Goal: Feedback & Contribution: Contribute content

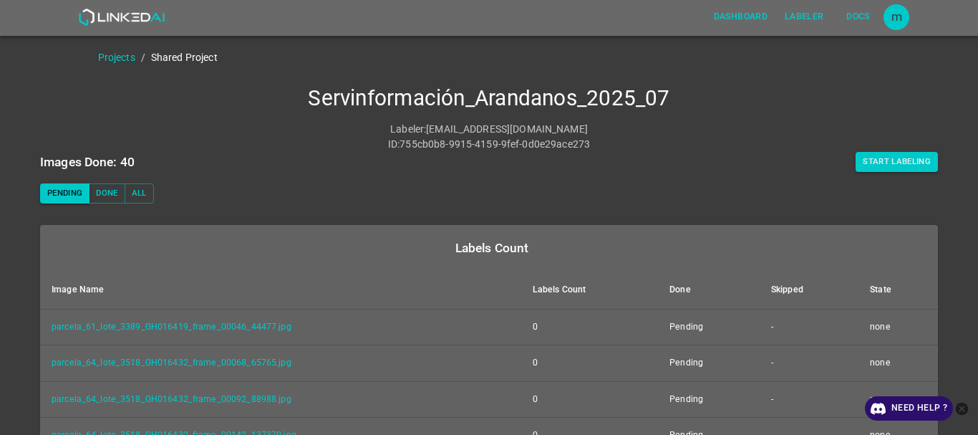
click at [902, 158] on button "Start Labeling" at bounding box center [897, 162] width 82 height 20
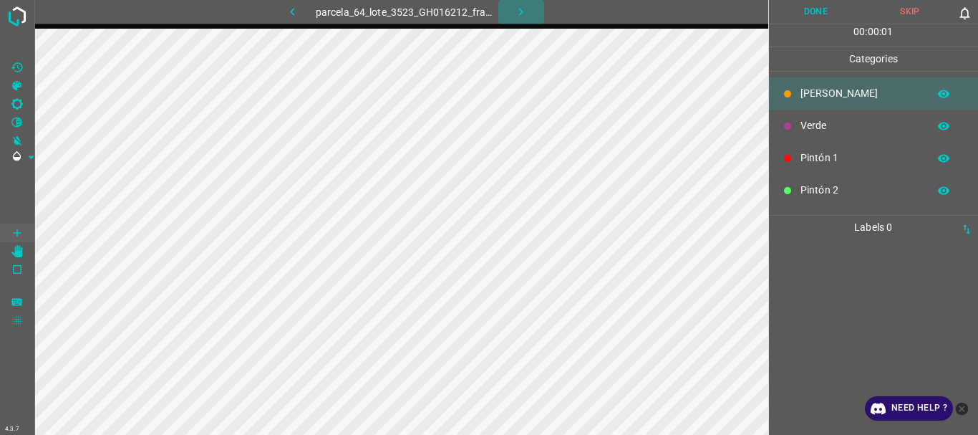
click at [522, 11] on icon "button" at bounding box center [521, 12] width 4 height 8
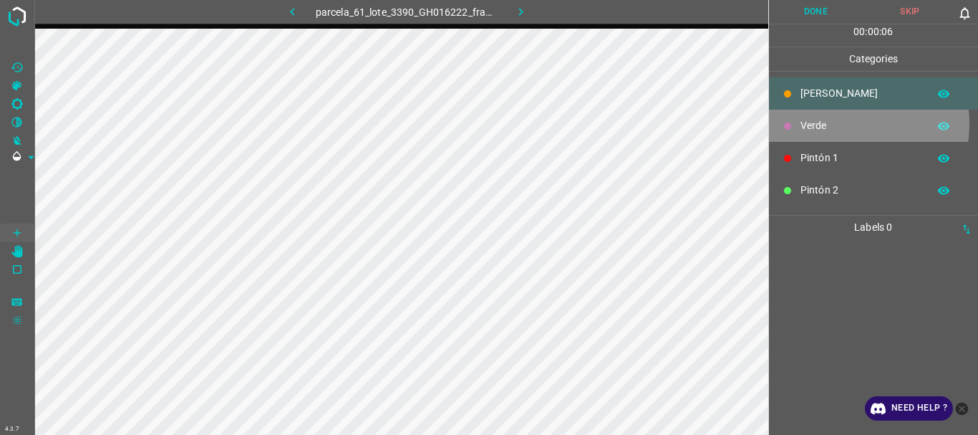
click at [823, 123] on p "Verde" at bounding box center [861, 125] width 120 height 15
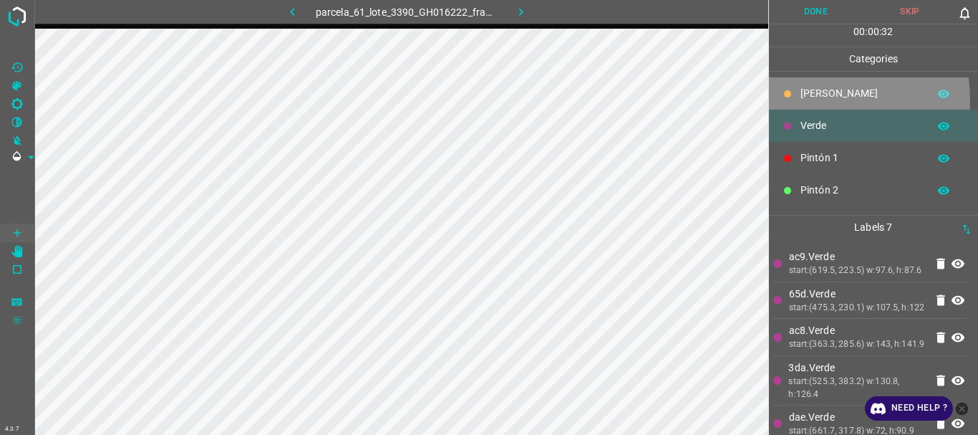
click at [797, 100] on div "[PERSON_NAME]" at bounding box center [874, 93] width 210 height 32
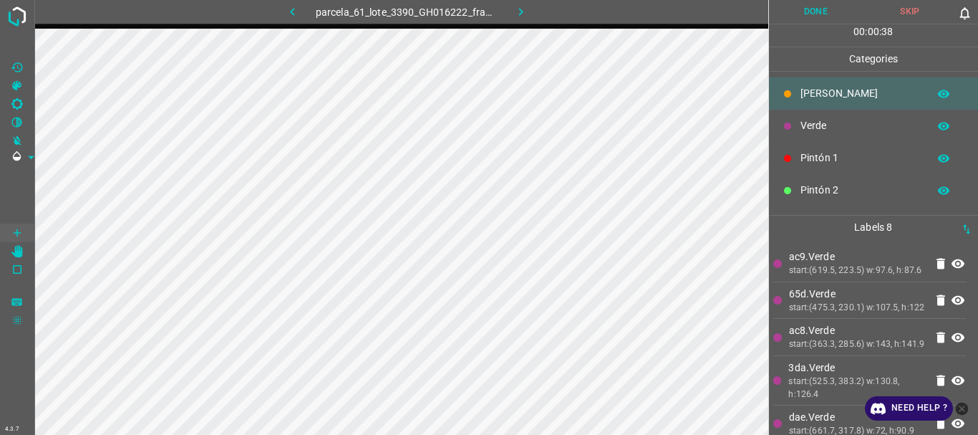
click at [808, 132] on p "Verde" at bounding box center [861, 125] width 120 height 15
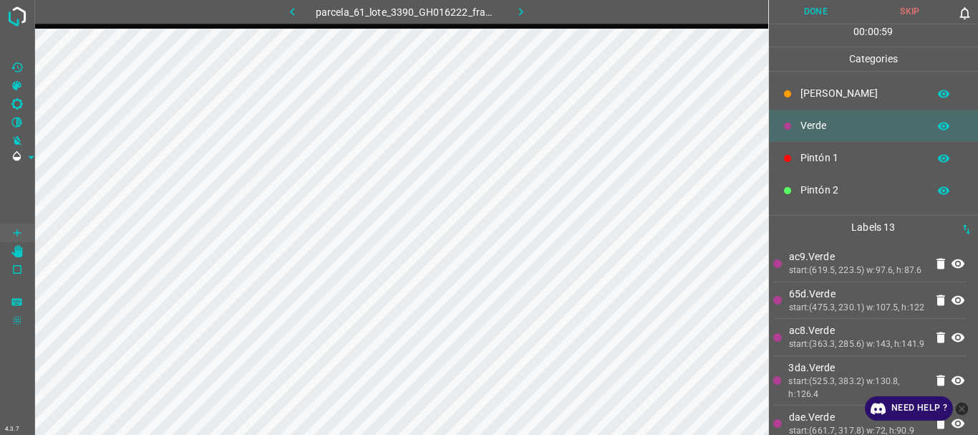
click at [831, 164] on p "Pintón 1" at bounding box center [861, 157] width 120 height 15
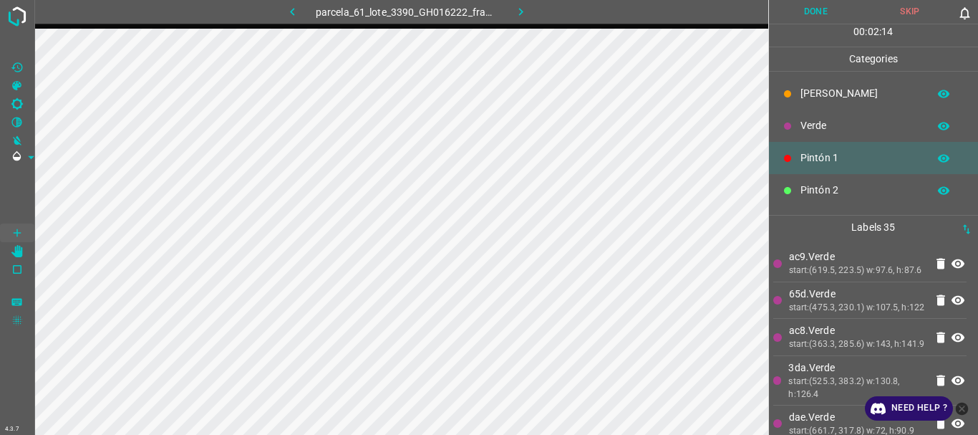
click at [809, 95] on p "[PERSON_NAME]" at bounding box center [861, 93] width 120 height 15
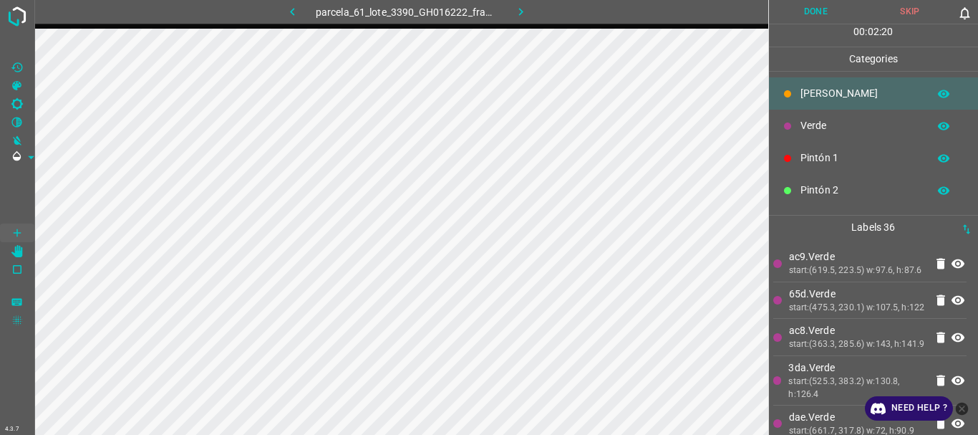
click at [786, 125] on icon at bounding box center [787, 125] width 7 height 7
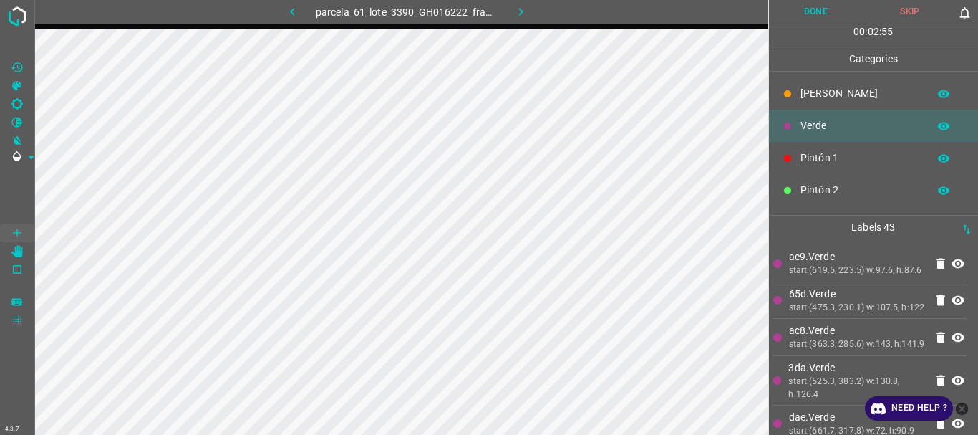
click at [820, 153] on p "Pintón 1" at bounding box center [861, 157] width 120 height 15
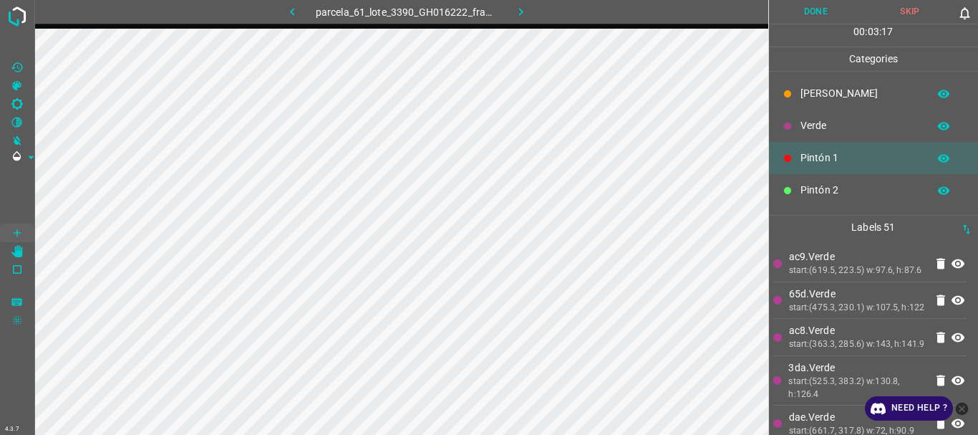
click at [805, 85] on div "[PERSON_NAME]" at bounding box center [874, 93] width 210 height 32
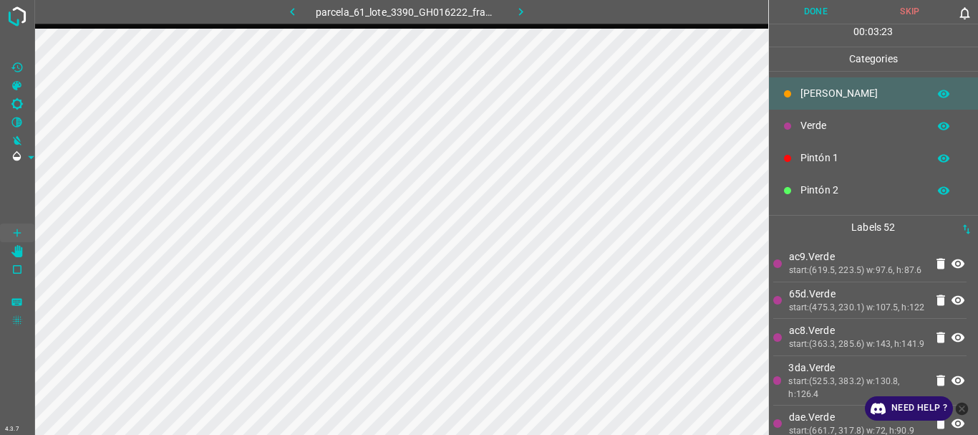
click at [833, 120] on p "Verde" at bounding box center [861, 125] width 120 height 15
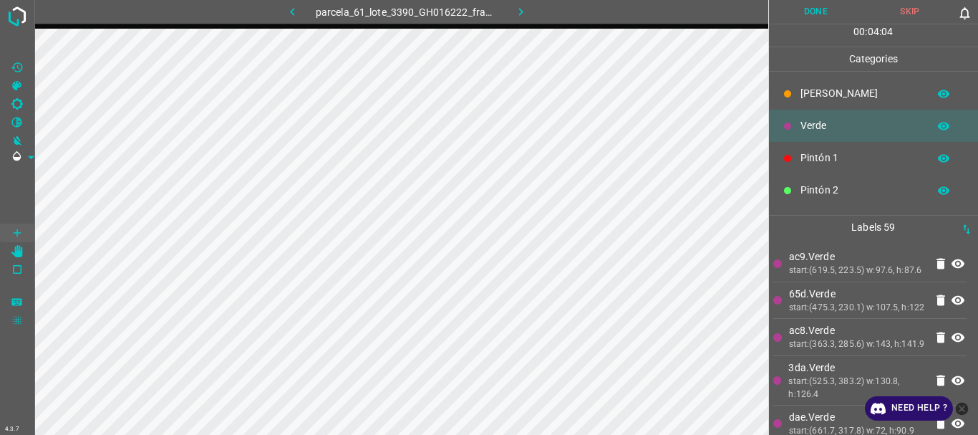
click at [821, 156] on p "Pintón 1" at bounding box center [861, 157] width 120 height 15
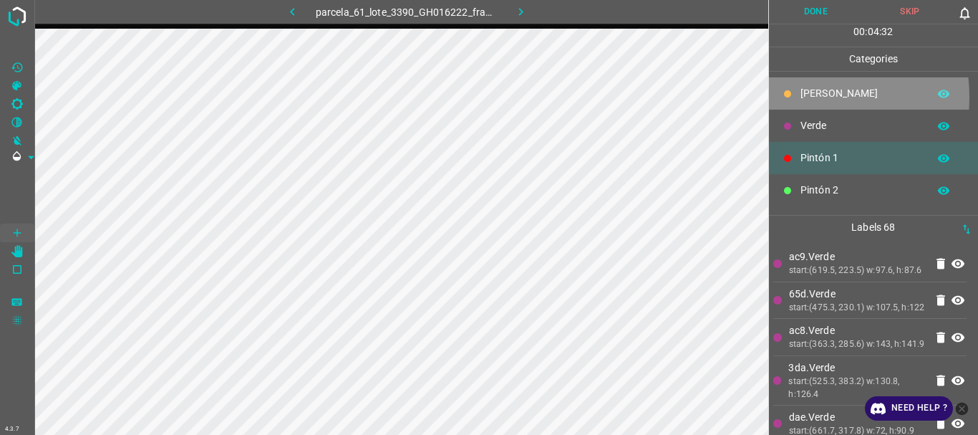
click at [784, 97] on icon at bounding box center [787, 94] width 9 height 9
click at [789, 94] on icon at bounding box center [787, 93] width 7 height 7
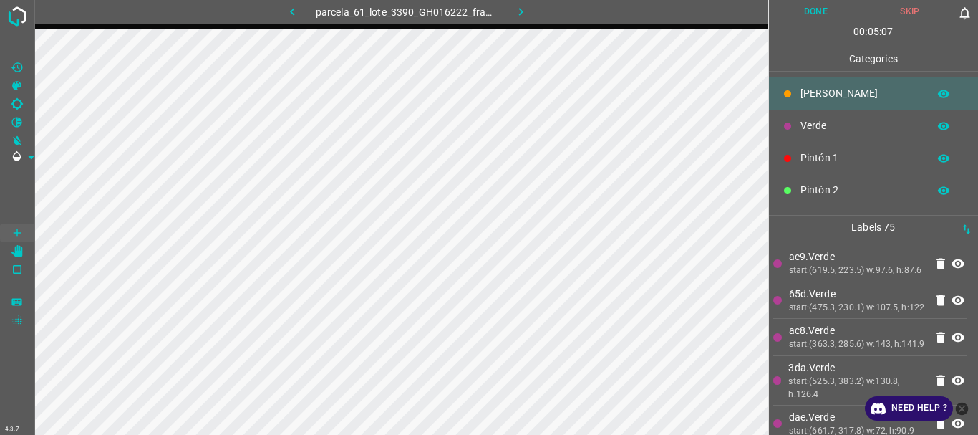
click at [813, 150] on div "Pintón 1" at bounding box center [874, 158] width 210 height 32
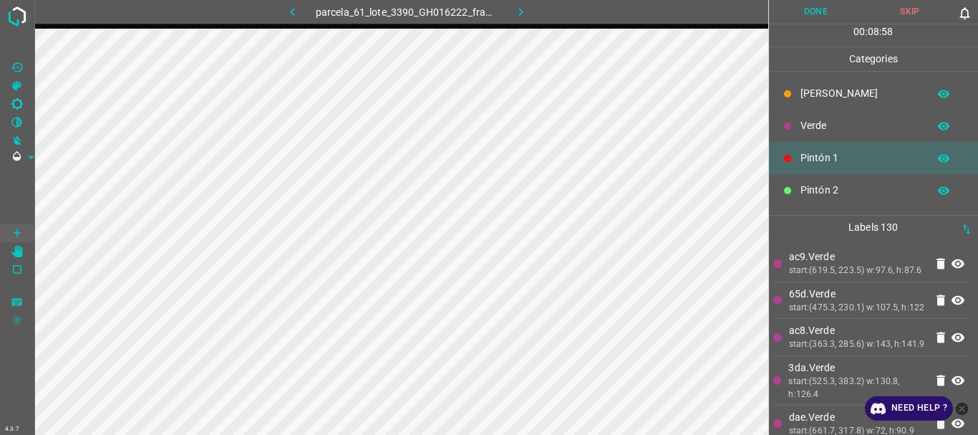
click at [801, 123] on p "Verde" at bounding box center [861, 125] width 120 height 15
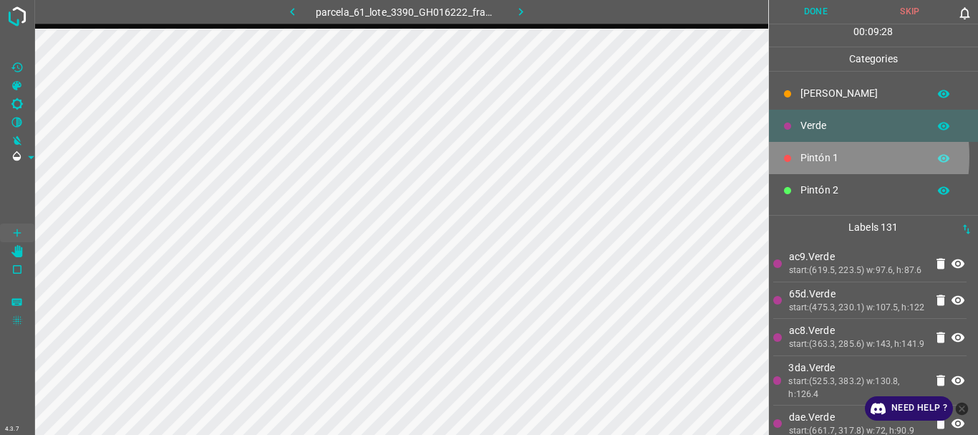
click at [796, 156] on div "Pintón 1" at bounding box center [874, 158] width 210 height 32
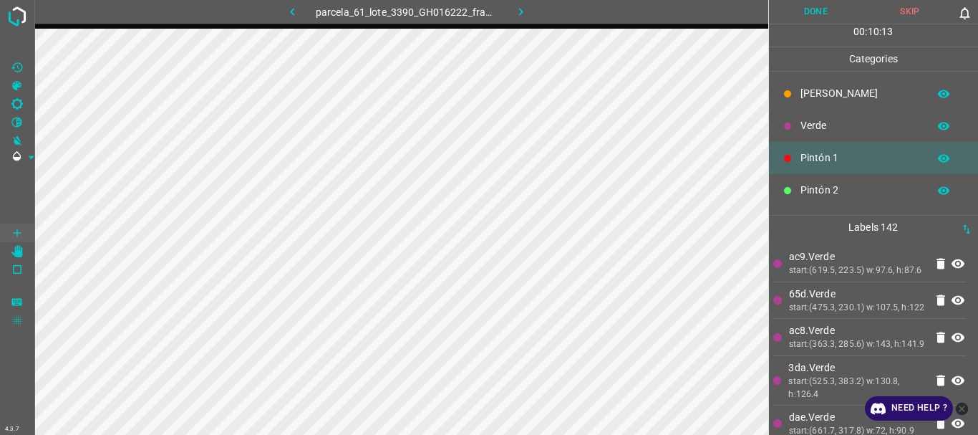
click at [831, 105] on div "[PERSON_NAME]" at bounding box center [874, 93] width 210 height 32
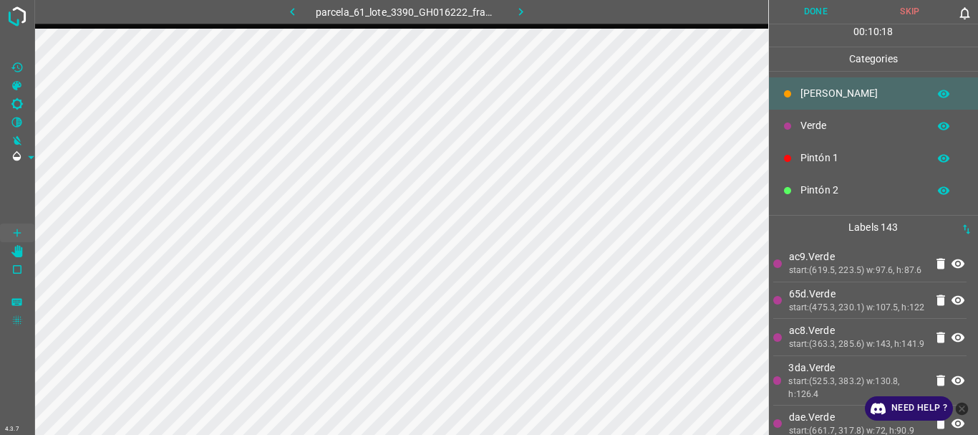
click at [829, 130] on p "Verde" at bounding box center [861, 125] width 120 height 15
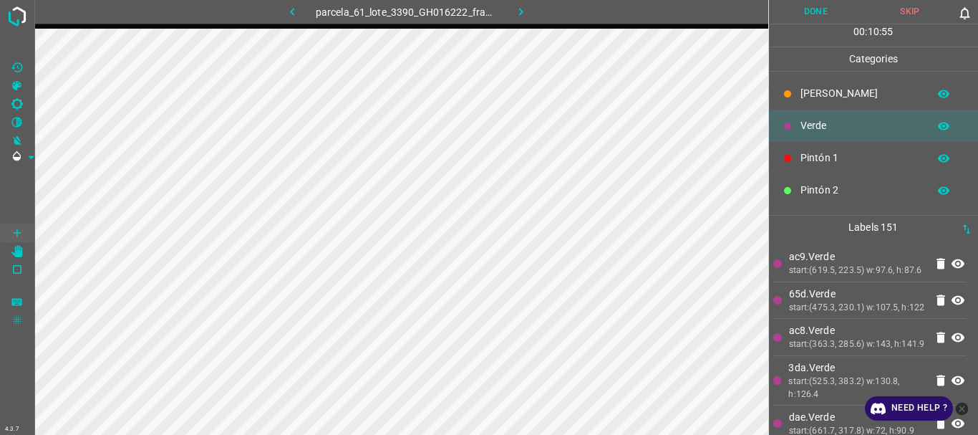
click at [813, 86] on p "[PERSON_NAME]" at bounding box center [861, 93] width 120 height 15
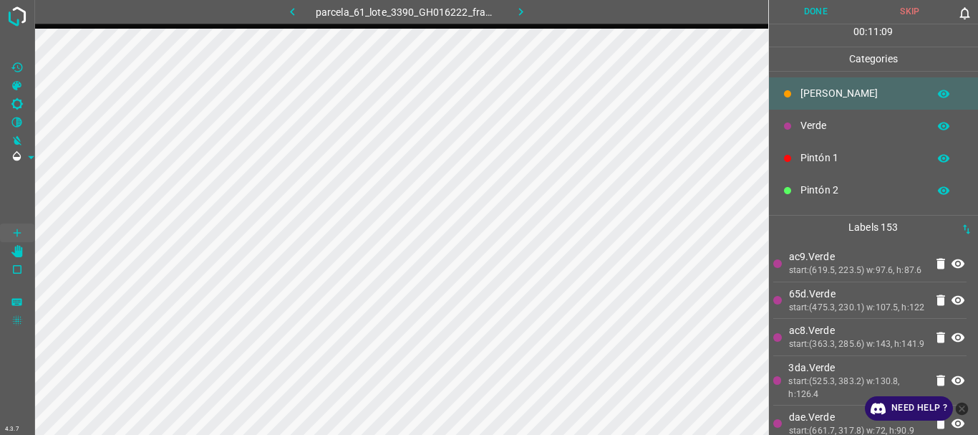
click at [836, 161] on p "Pintón 1" at bounding box center [861, 157] width 120 height 15
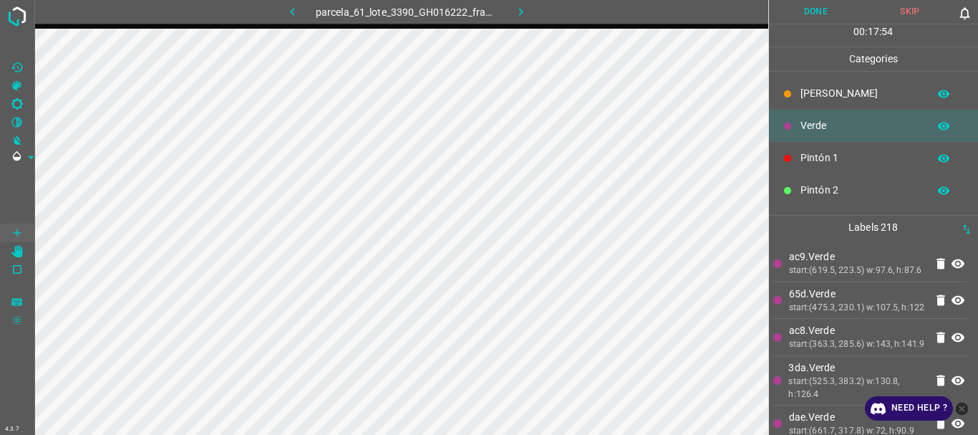
click at [806, 13] on button "Done" at bounding box center [816, 12] width 95 height 24
click at [524, 14] on icon "button" at bounding box center [520, 11] width 15 height 15
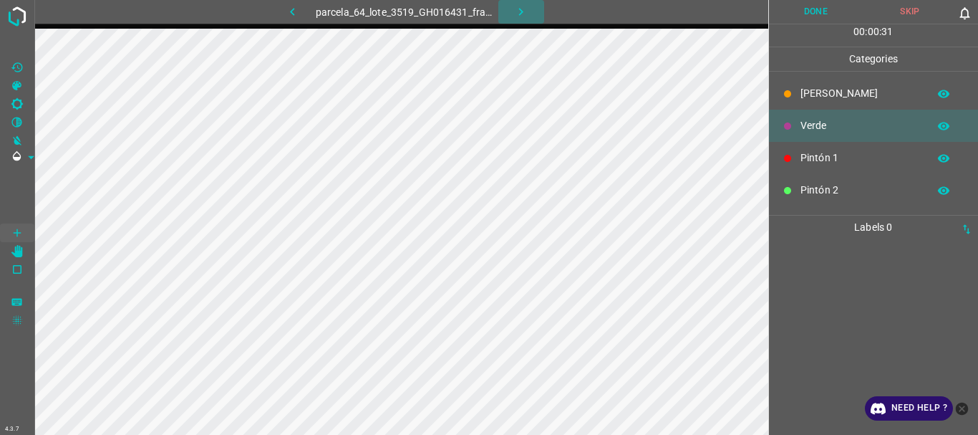
click at [518, 13] on icon "button" at bounding box center [520, 11] width 15 height 15
click at [516, 18] on icon "button" at bounding box center [520, 11] width 15 height 15
click at [523, 16] on icon "button" at bounding box center [520, 11] width 15 height 15
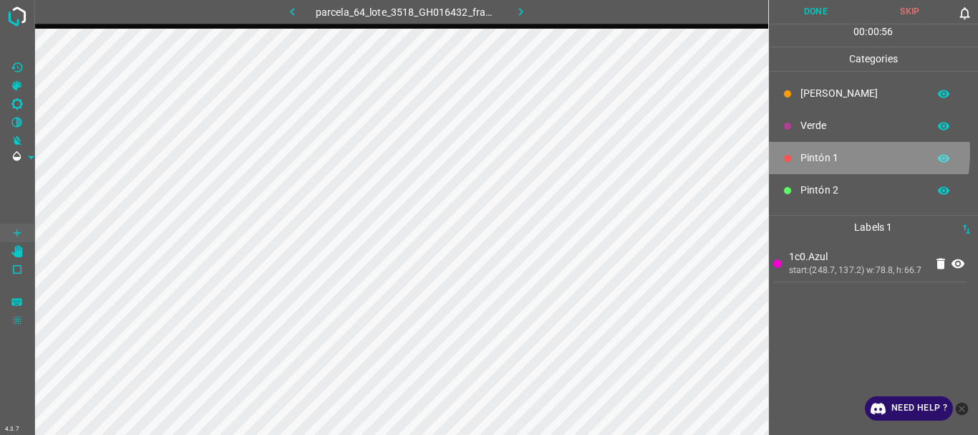
click at [822, 153] on p "Pintón 1" at bounding box center [861, 157] width 120 height 15
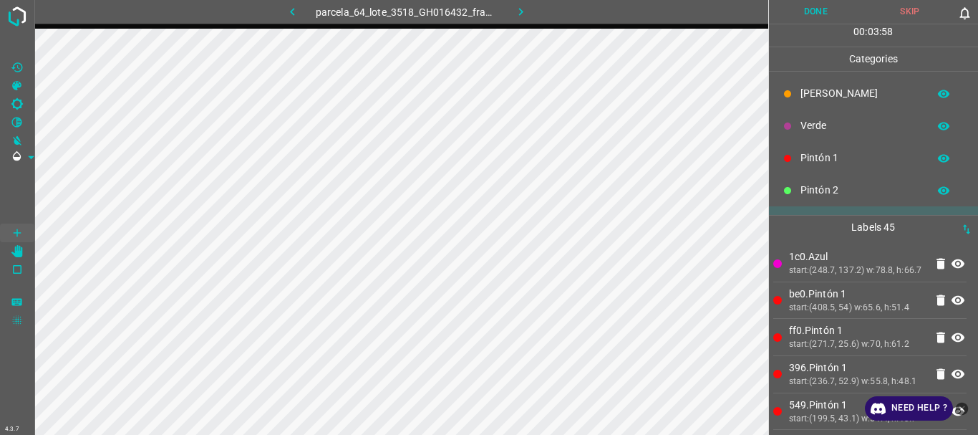
click at [16, 81] on icon "[X] Saturation" at bounding box center [16, 85] width 9 height 9
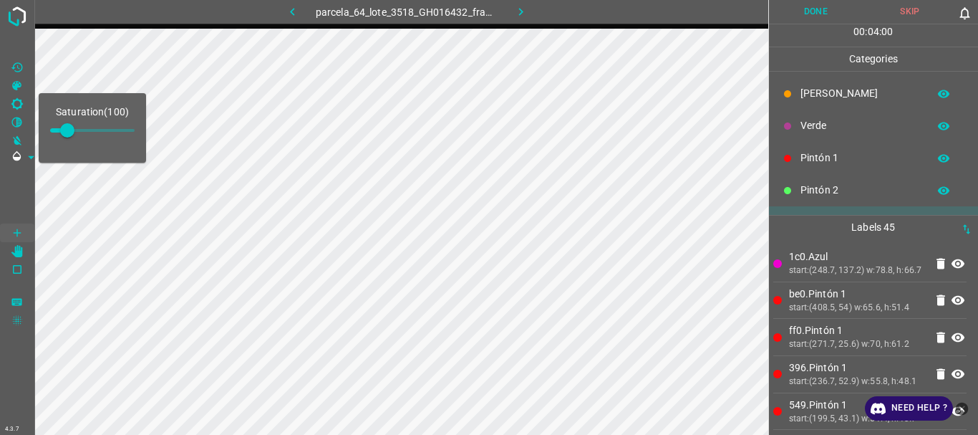
click at [74, 127] on span at bounding box center [67, 130] width 14 height 14
type input "186"
click at [11, 193] on span at bounding box center [17, 194] width 34 height 57
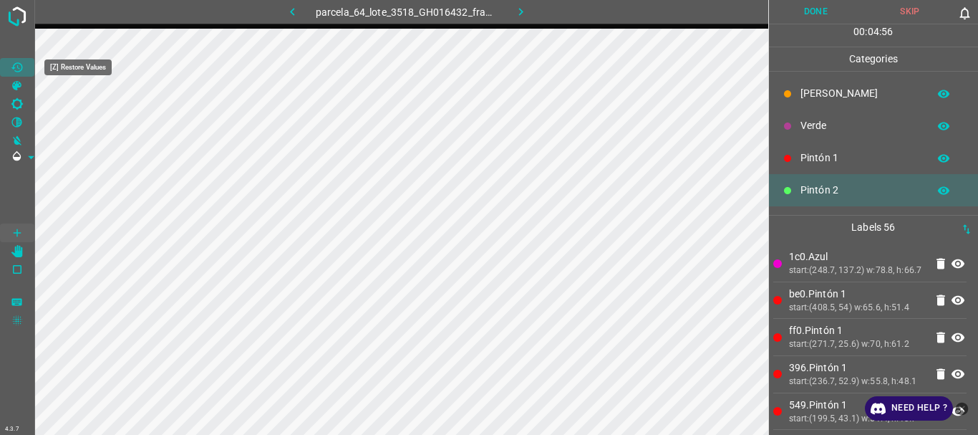
click at [19, 67] on icon "[Z] Restore Values" at bounding box center [17, 67] width 13 height 13
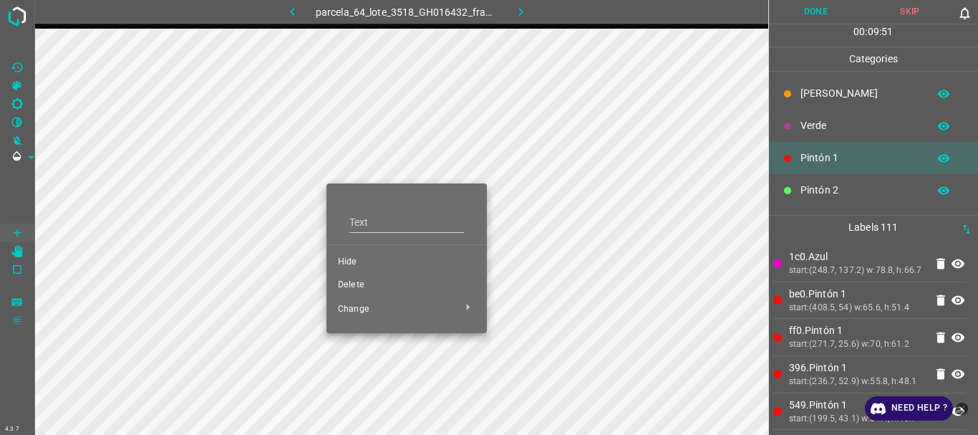
click at [346, 286] on span "Delete" at bounding box center [406, 285] width 137 height 13
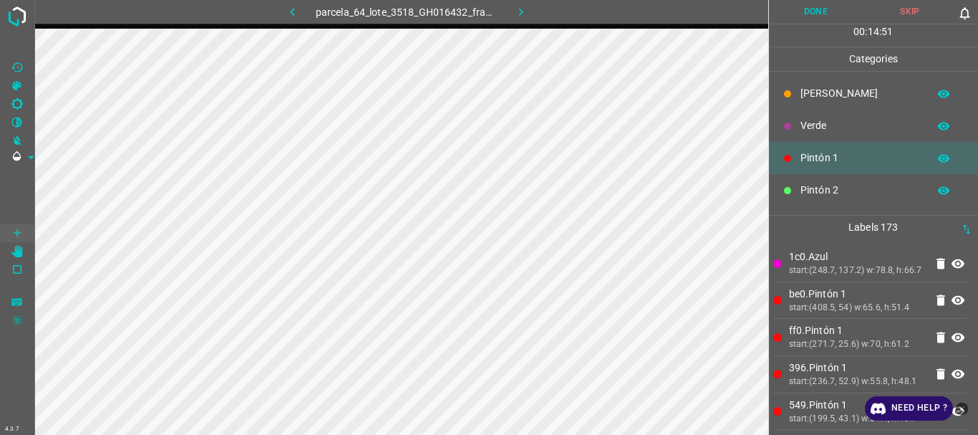
click at [820, 126] on p "Verde" at bounding box center [861, 125] width 120 height 15
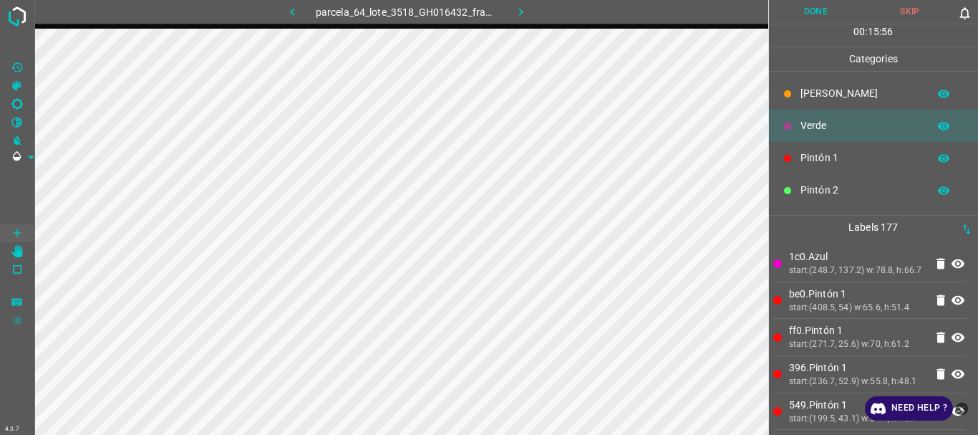
click at [816, 154] on p "Pintón 1" at bounding box center [861, 157] width 120 height 15
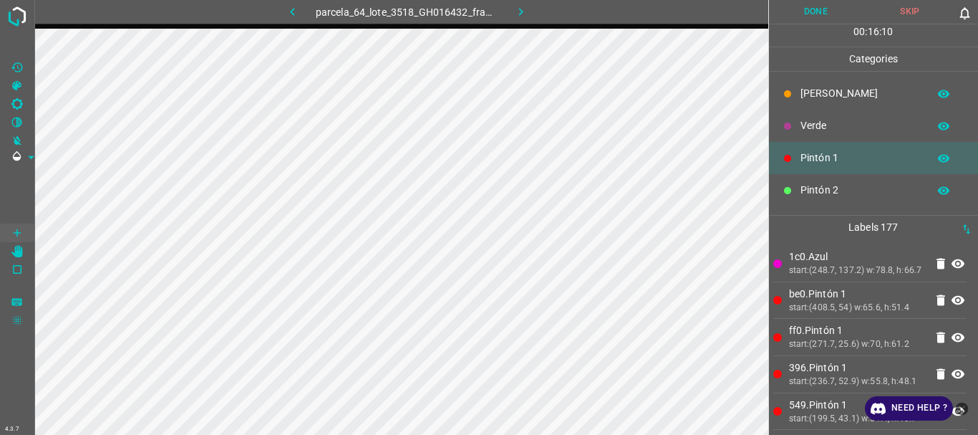
click at [813, 125] on p "Verde" at bounding box center [861, 125] width 120 height 15
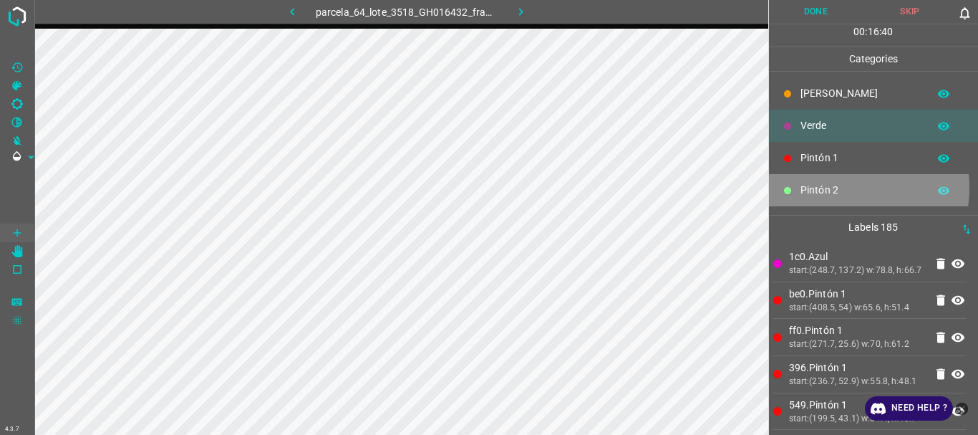
click at [836, 188] on p "Pintón 2" at bounding box center [861, 190] width 120 height 15
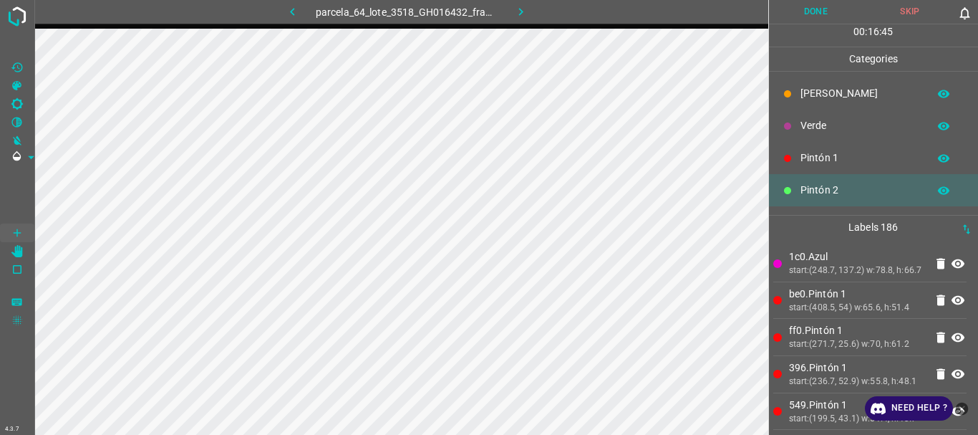
click at [820, 130] on p "Verde" at bounding box center [861, 125] width 120 height 15
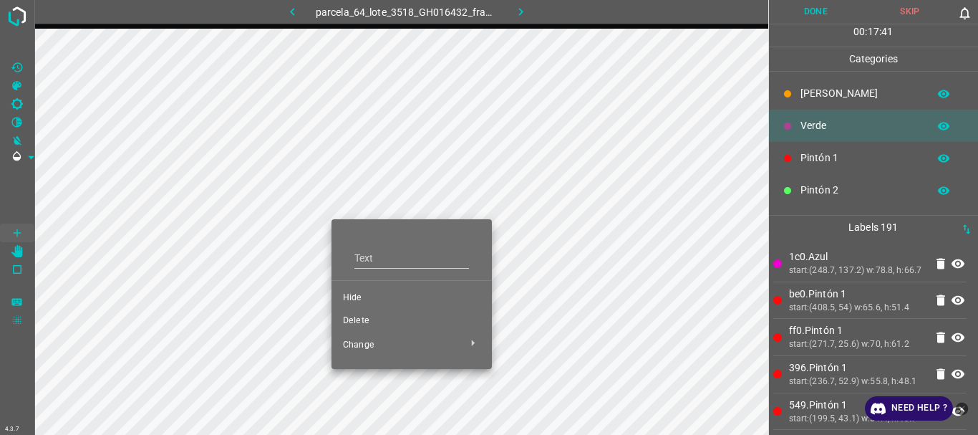
click at [360, 318] on div at bounding box center [489, 217] width 978 height 435
click at [363, 319] on span "Delete" at bounding box center [411, 320] width 137 height 13
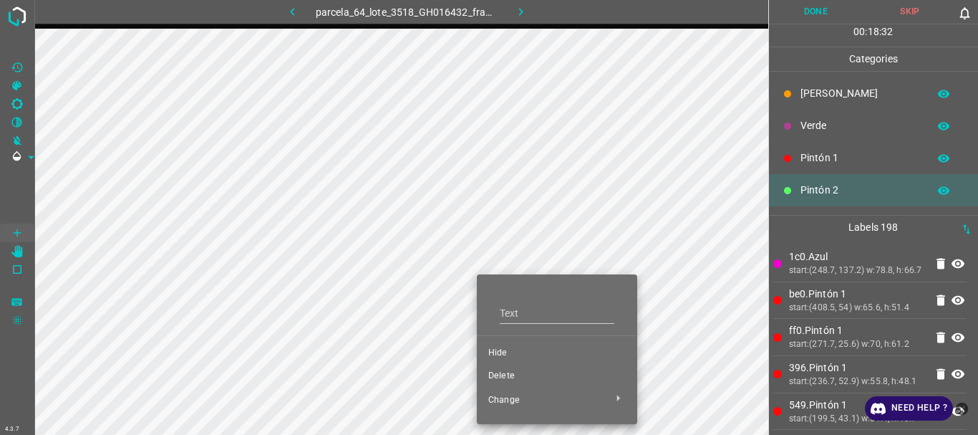
click at [498, 376] on span "Delete" at bounding box center [556, 375] width 137 height 13
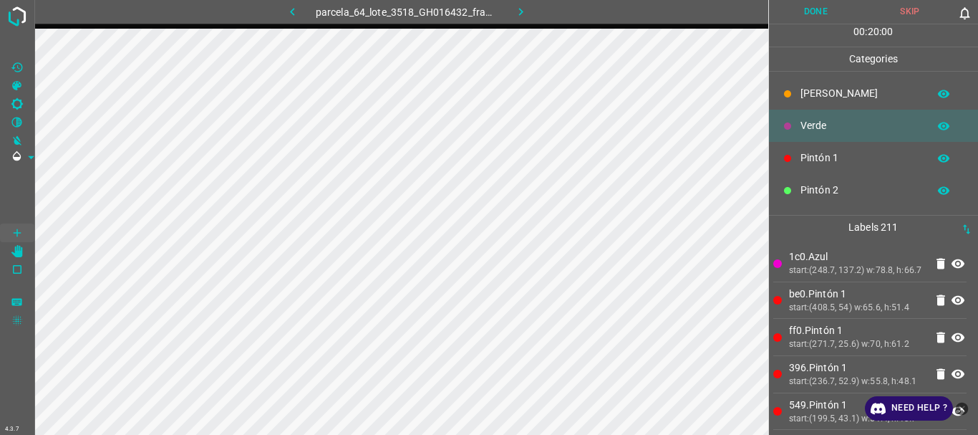
click at [809, 97] on p "[PERSON_NAME]" at bounding box center [861, 93] width 120 height 15
click at [821, 13] on button "Done" at bounding box center [816, 12] width 95 height 24
click at [520, 12] on icon "button" at bounding box center [520, 11] width 15 height 15
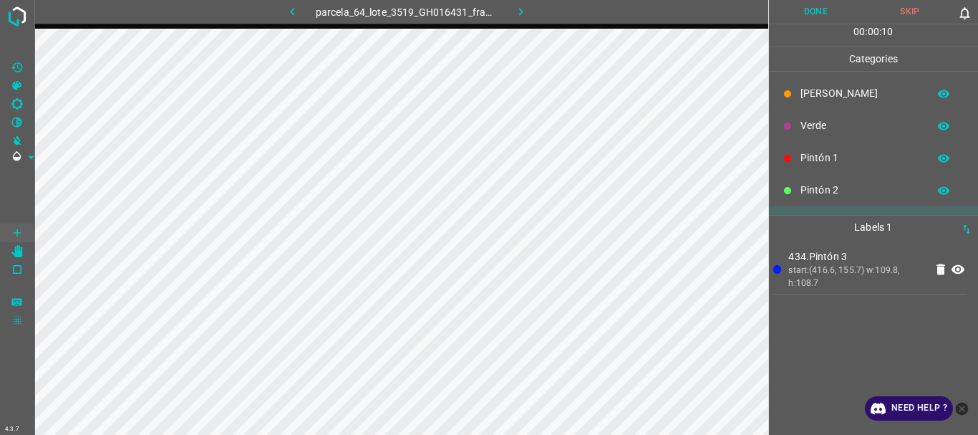
click at [806, 192] on p "Pintón 2" at bounding box center [861, 190] width 120 height 15
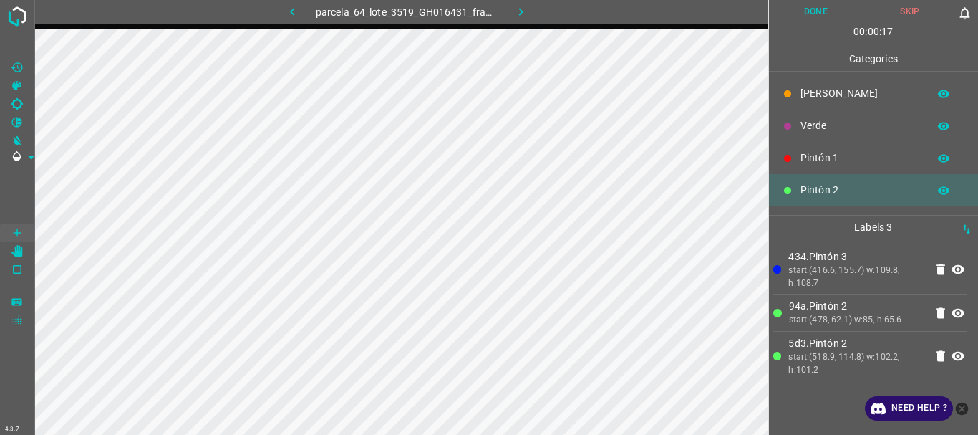
click at [807, 131] on p "Verde" at bounding box center [861, 125] width 120 height 15
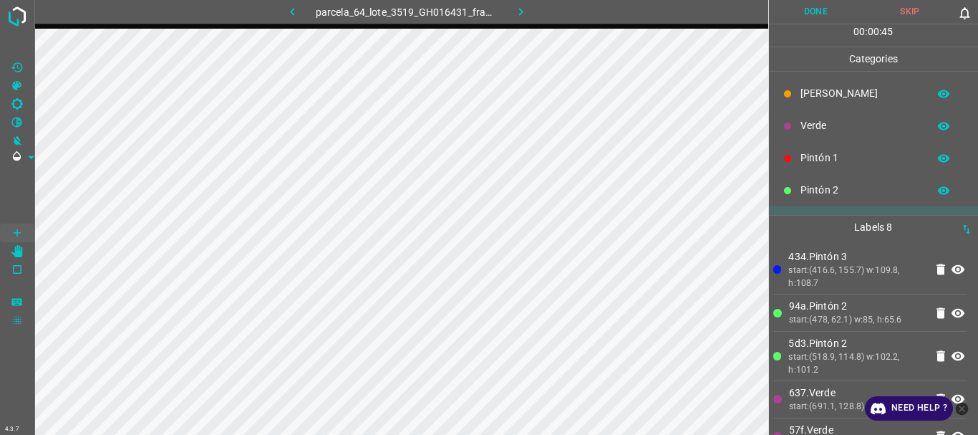
click at [838, 187] on p "Pintón 2" at bounding box center [861, 190] width 120 height 15
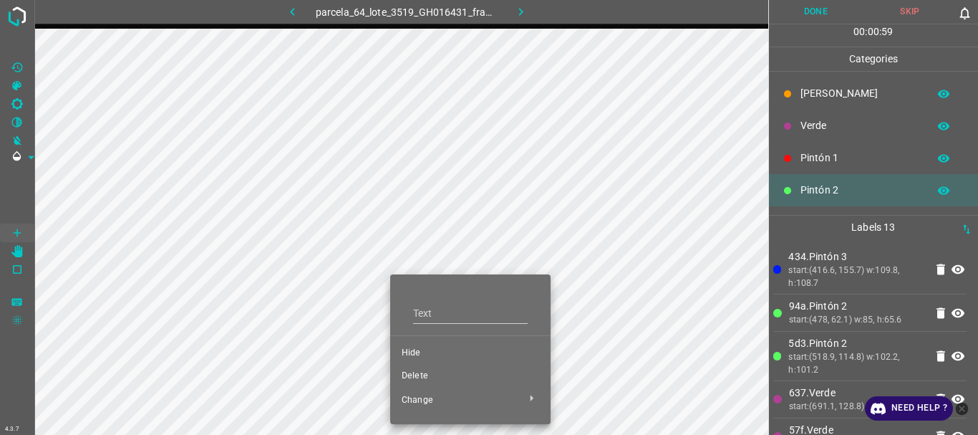
click at [420, 375] on span "Delete" at bounding box center [470, 375] width 137 height 13
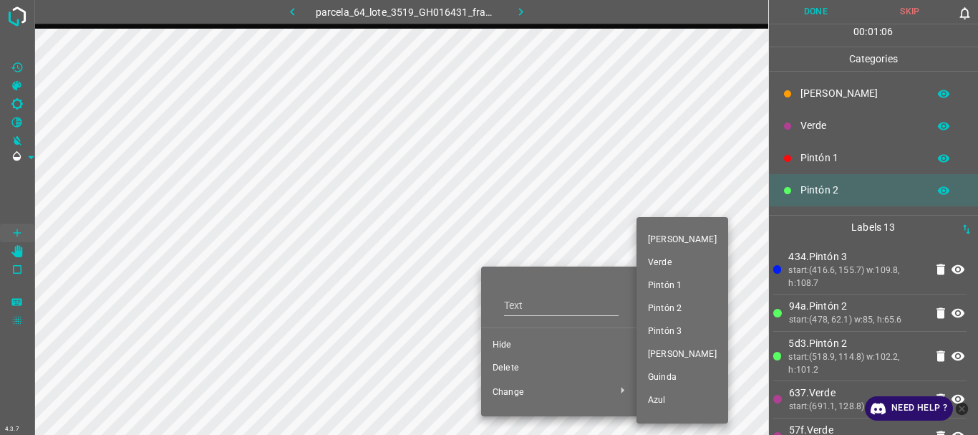
click at [514, 367] on div at bounding box center [489, 217] width 978 height 435
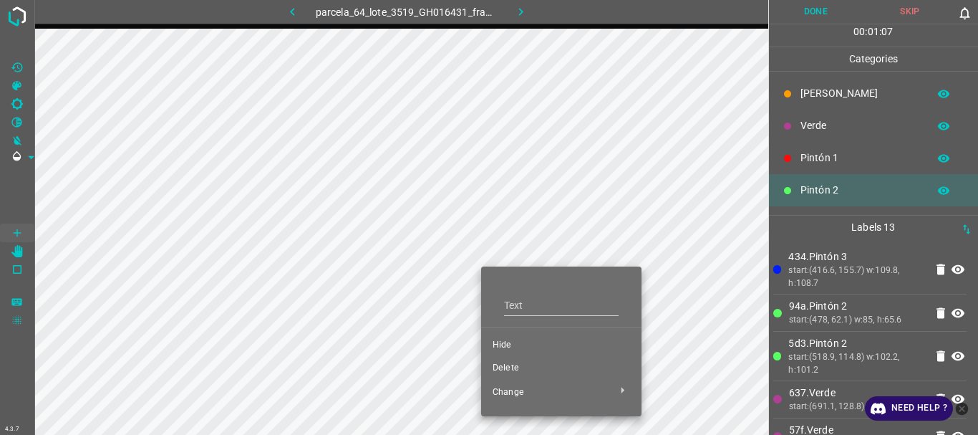
click at [514, 367] on span "Delete" at bounding box center [561, 368] width 137 height 13
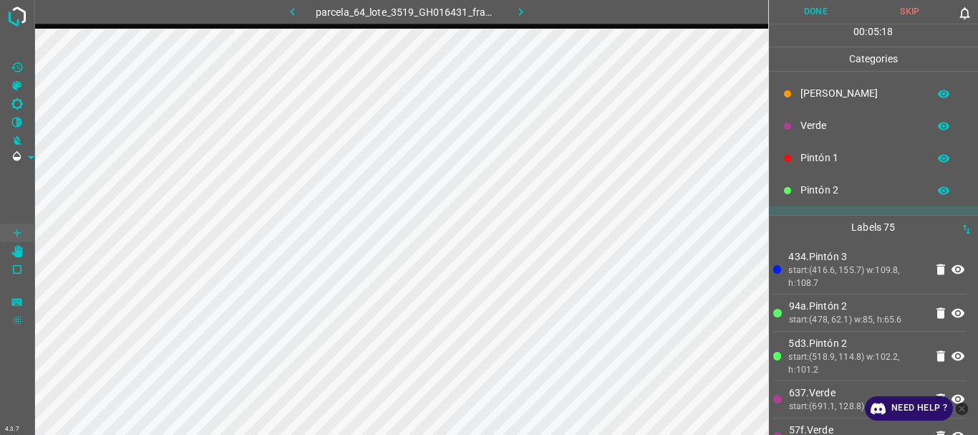
click at [808, 121] on p "Verde" at bounding box center [861, 125] width 120 height 15
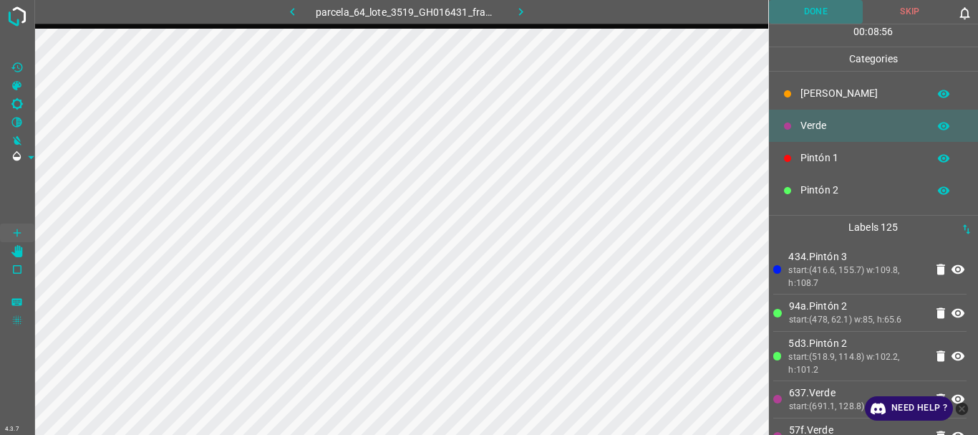
click at [801, 11] on button "Done" at bounding box center [816, 12] width 95 height 24
click at [17, 13] on img at bounding box center [17, 17] width 26 height 26
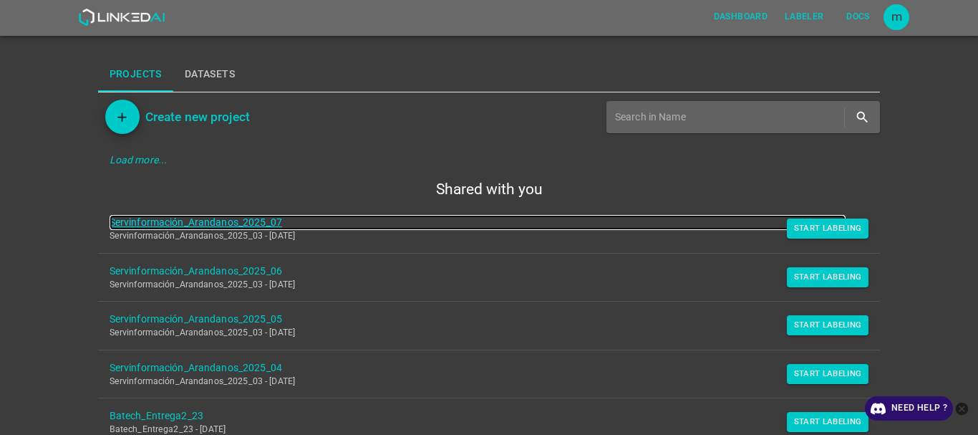
click at [203, 223] on link "Servinformación_Arandanos_2025_07" at bounding box center [478, 222] width 737 height 15
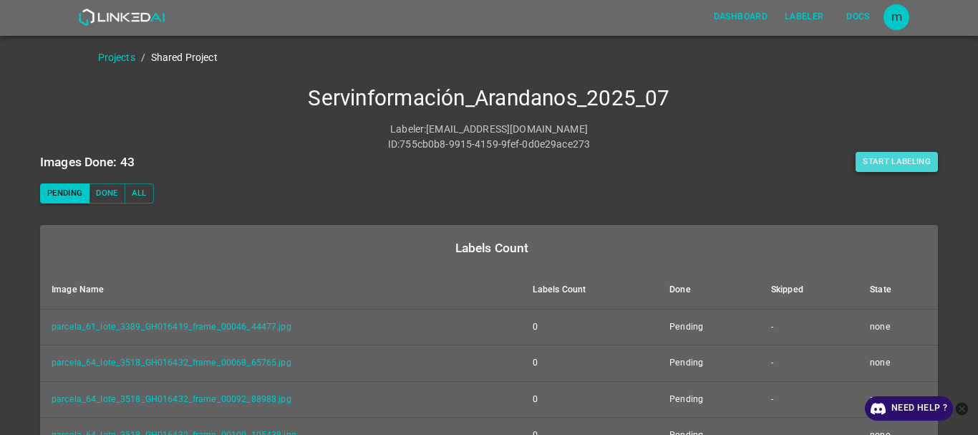
click at [910, 153] on button "Start Labeling" at bounding box center [897, 162] width 82 height 20
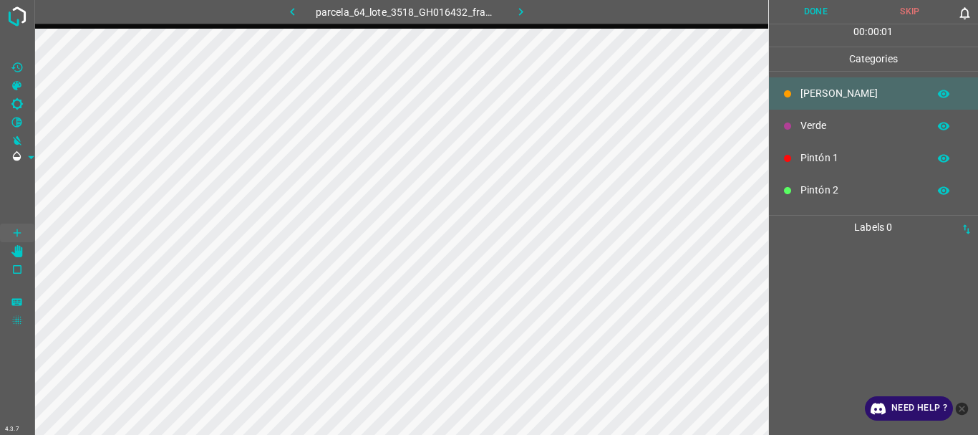
click at [523, 16] on icon "button" at bounding box center [520, 11] width 15 height 15
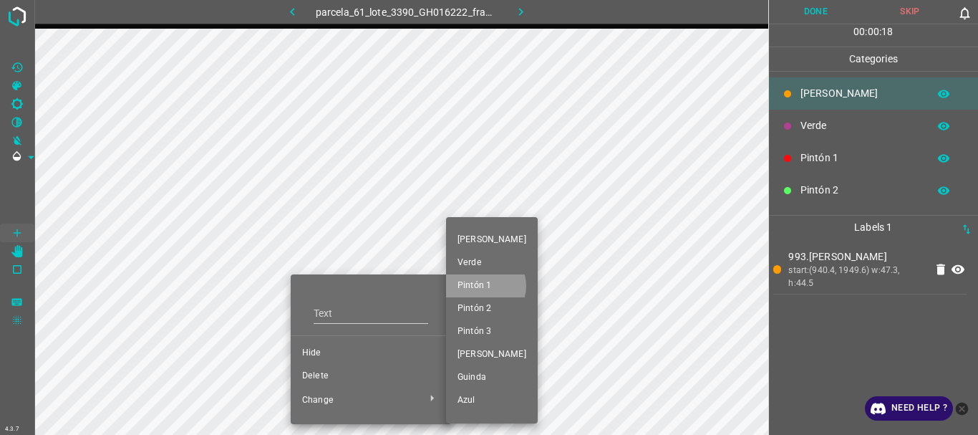
click at [485, 286] on span "Pintón 1" at bounding box center [492, 285] width 69 height 13
